Goal: Task Accomplishment & Management: Manage account settings

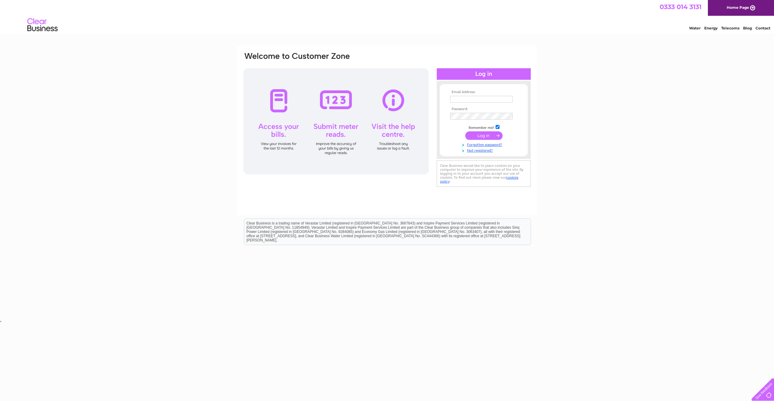
type input "[EMAIL_ADDRESS][DOMAIN_NAME]"
click at [478, 135] on input "submit" at bounding box center [483, 135] width 37 height 8
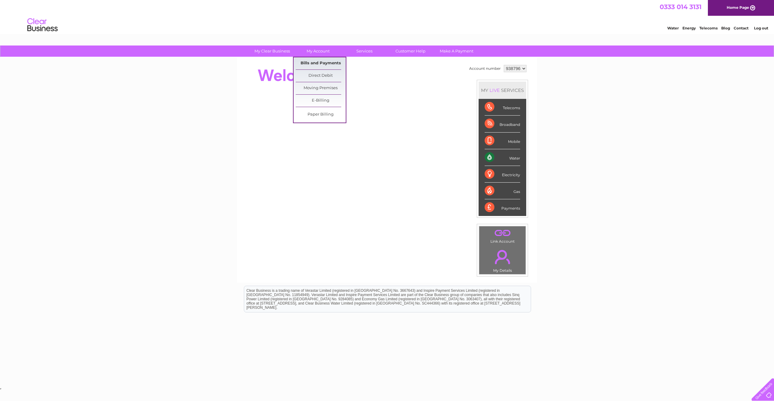
click at [314, 63] on link "Bills and Payments" at bounding box center [321, 63] width 50 height 12
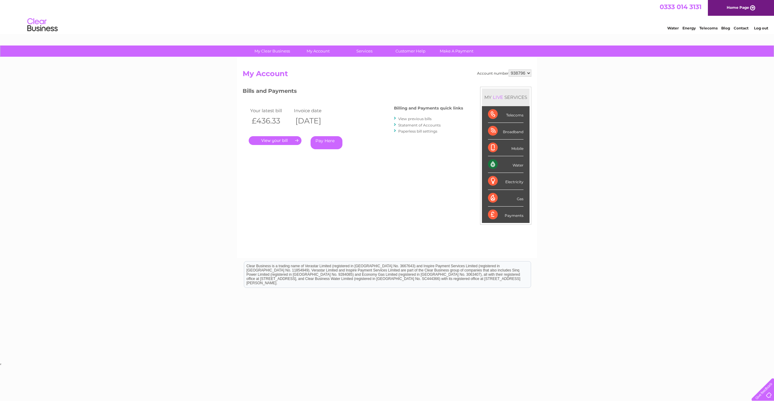
click at [274, 137] on link "." at bounding box center [275, 140] width 53 height 9
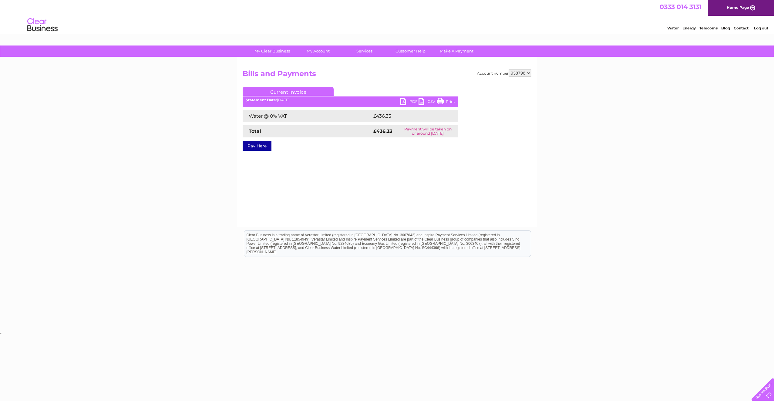
click at [410, 101] on link "PDF" at bounding box center [409, 102] width 18 height 9
